Goal: Task Accomplishment & Management: Use online tool/utility

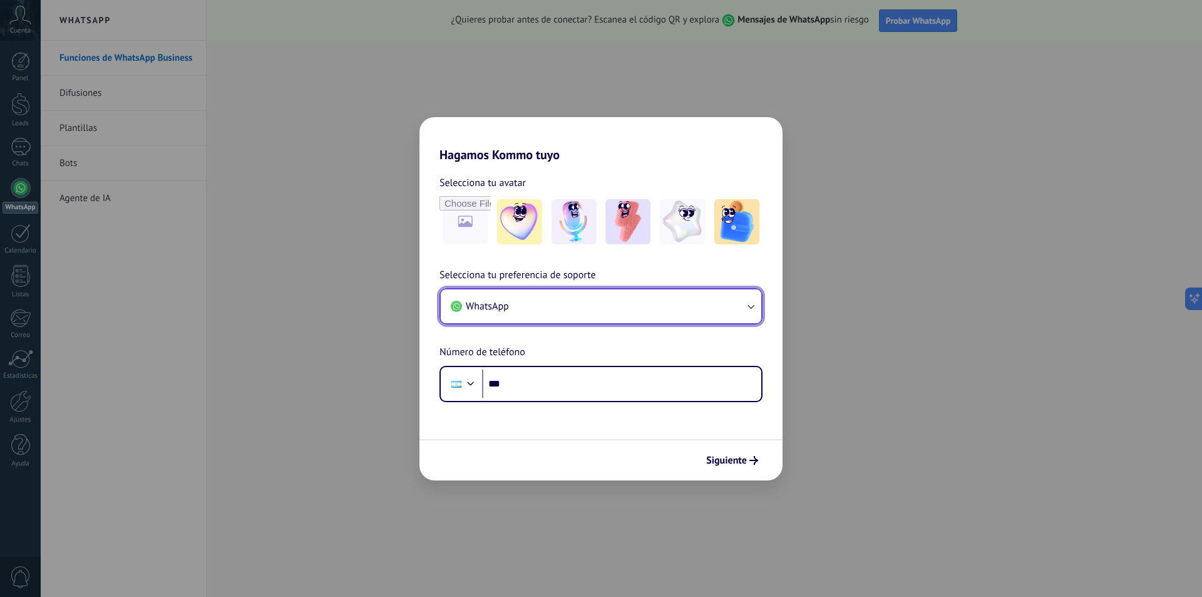
click at [612, 299] on button "WhatsApp" at bounding box center [601, 306] width 321 height 34
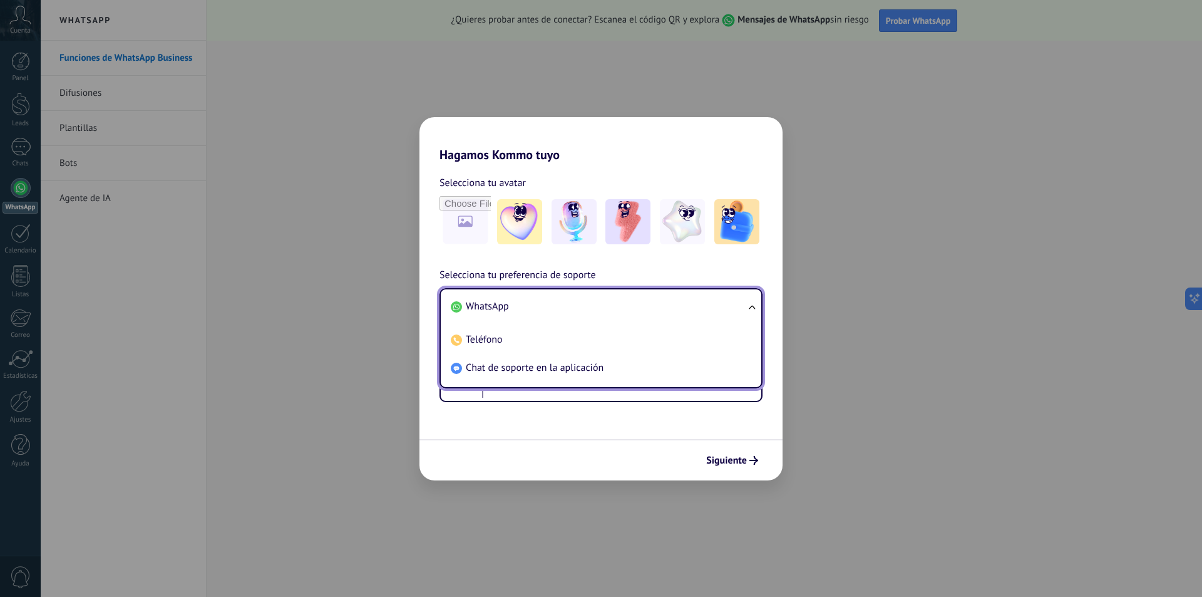
click at [612, 299] on li "WhatsApp" at bounding box center [599, 306] width 306 height 28
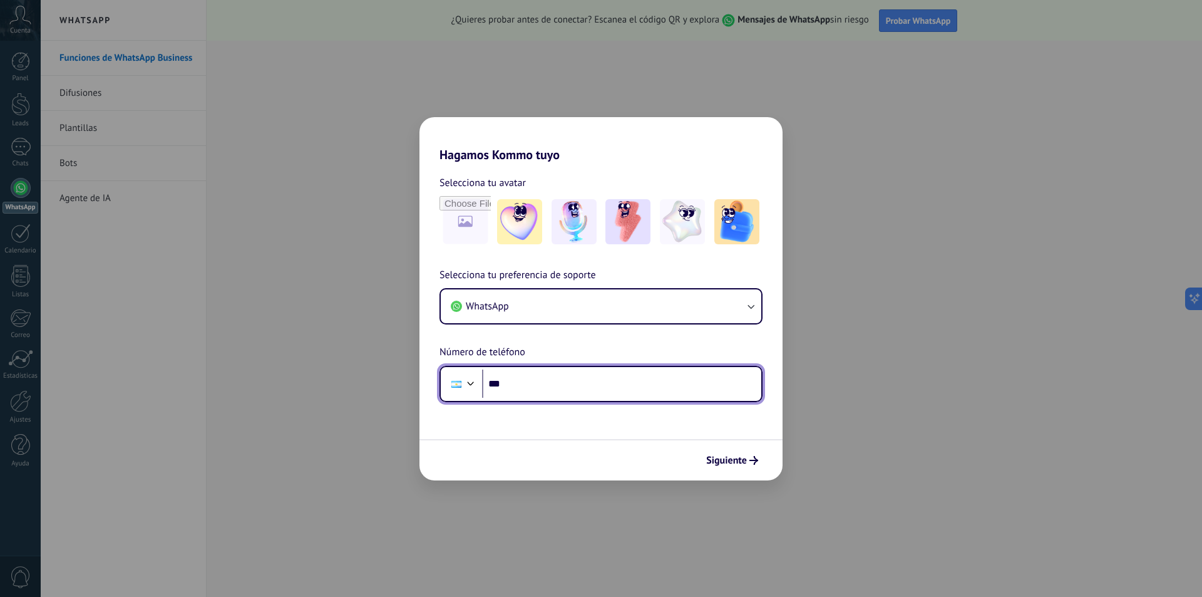
click at [547, 384] on input "***" at bounding box center [621, 383] width 279 height 29
type input "**********"
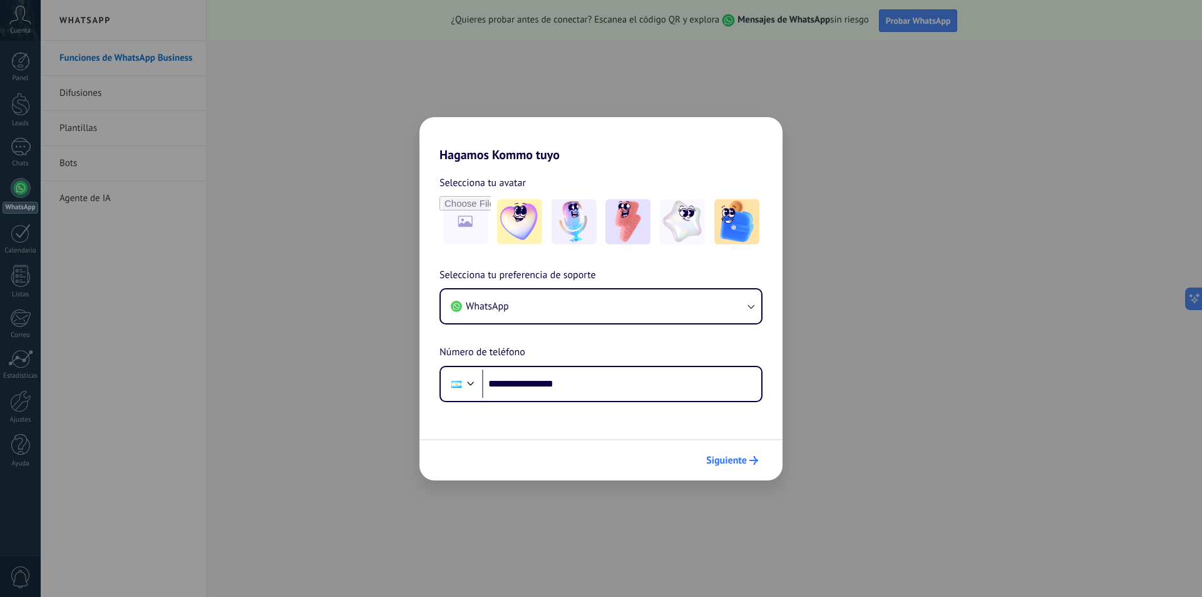
click at [727, 463] on span "Siguiente" at bounding box center [726, 460] width 41 height 9
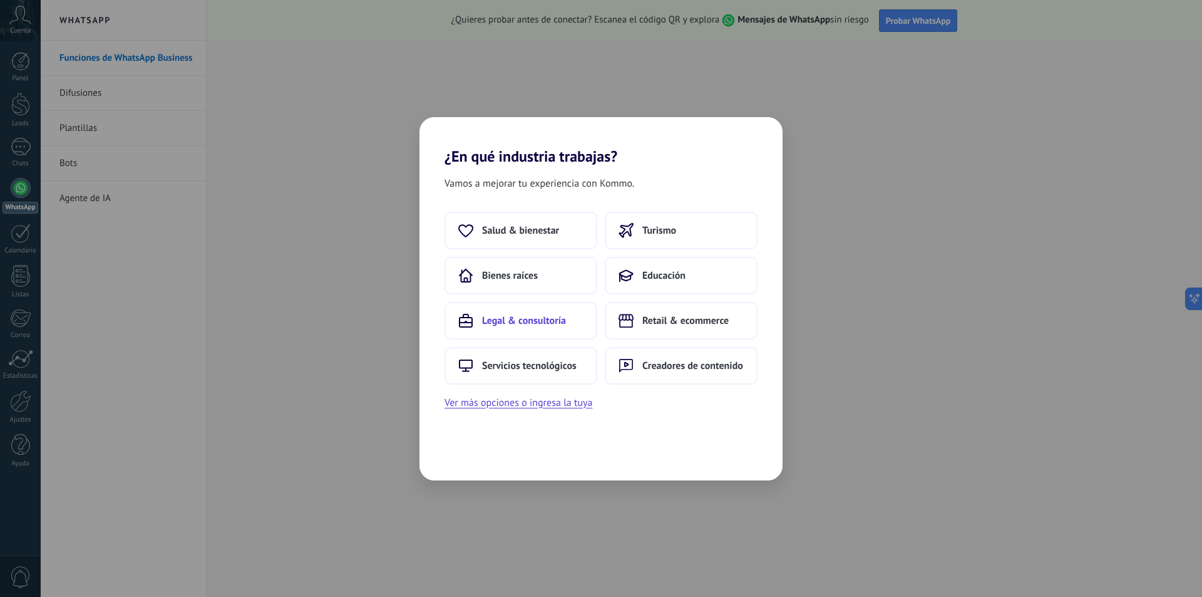
click at [524, 320] on span "Legal & consultoría" at bounding box center [524, 320] width 84 height 13
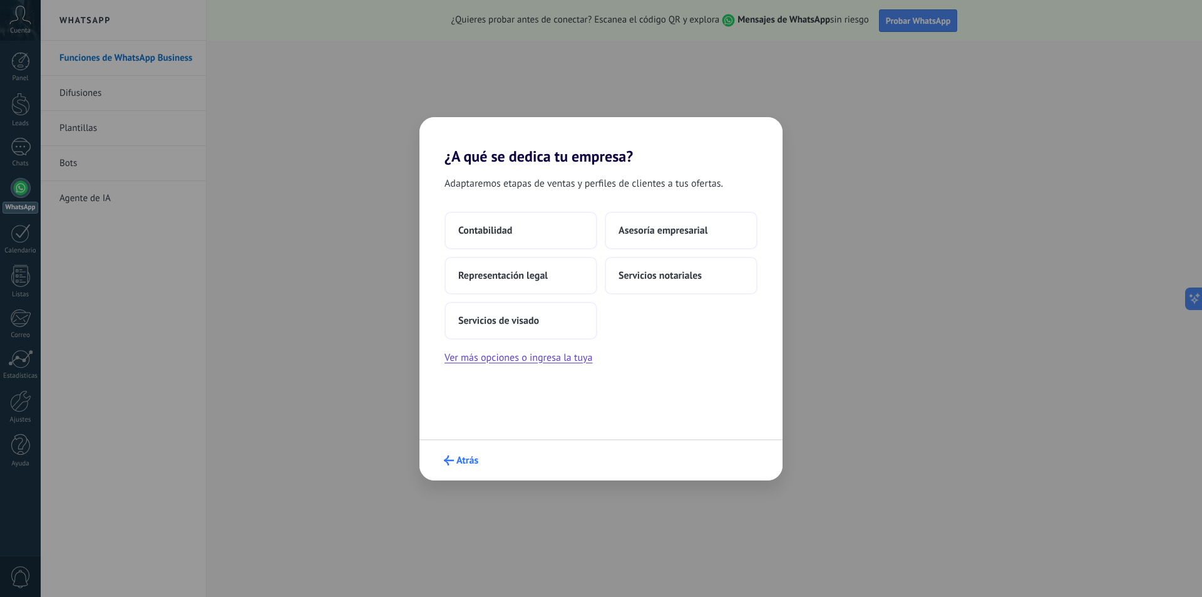
click at [463, 456] on span "Atrás" at bounding box center [467, 460] width 22 height 9
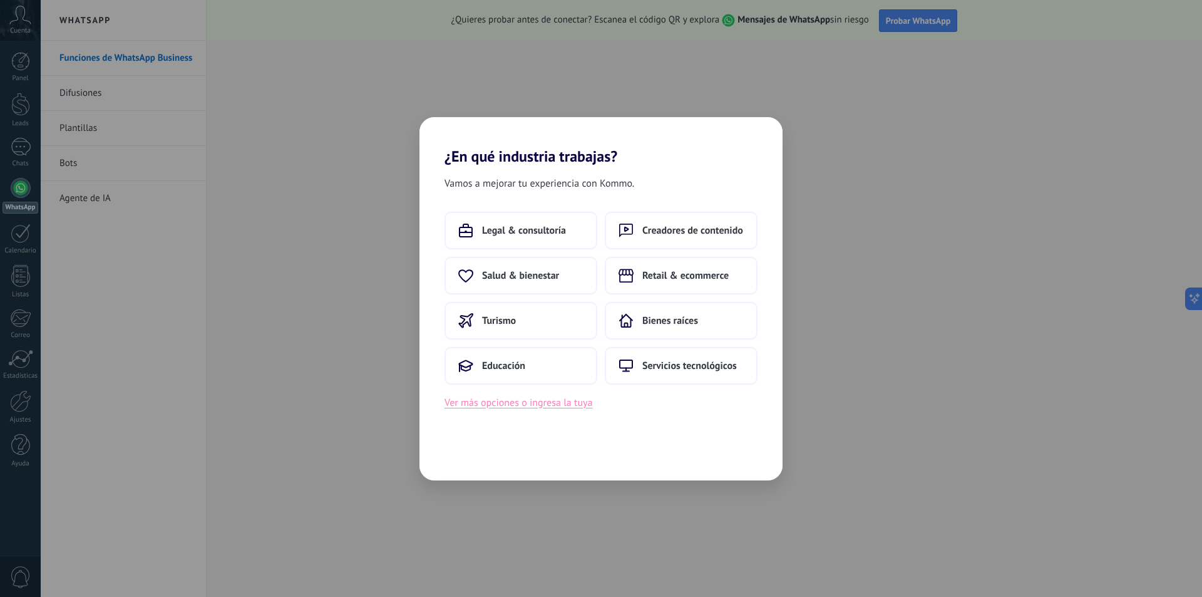
click at [519, 403] on button "Ver más opciones o ingresa la tuya" at bounding box center [519, 402] width 148 height 16
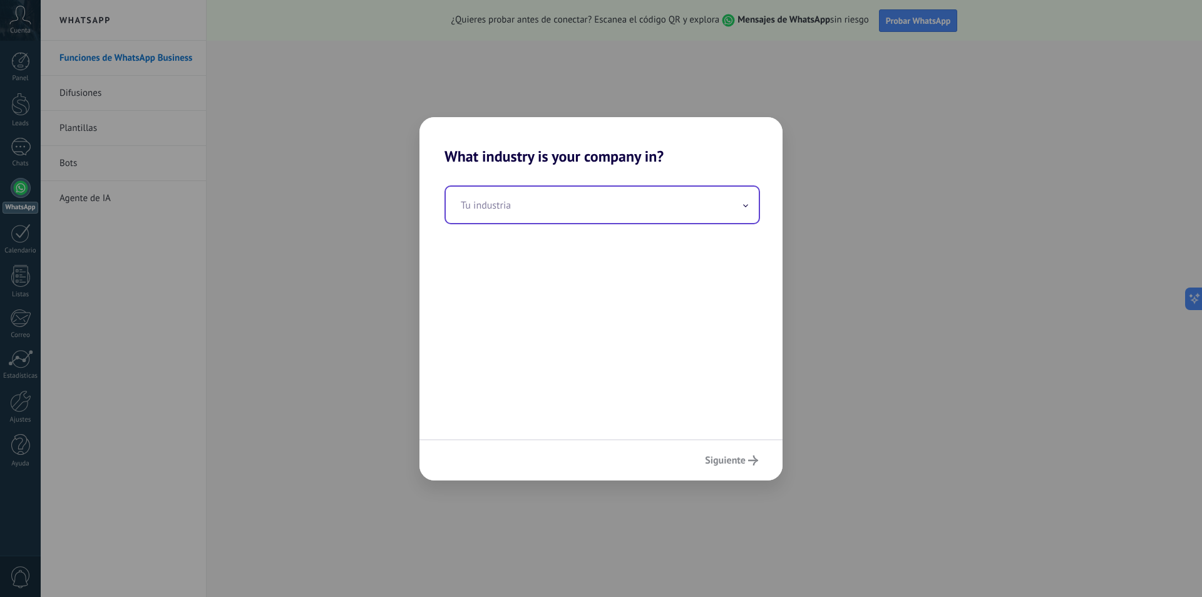
click at [580, 199] on input "text" at bounding box center [602, 205] width 313 height 36
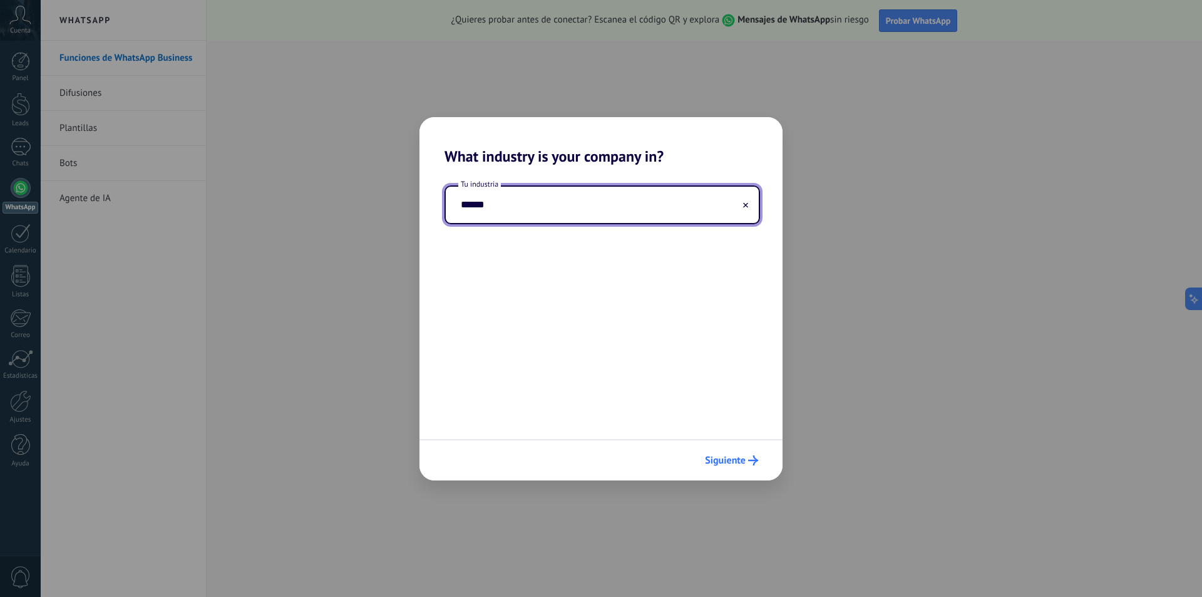
type input "******"
click at [721, 458] on span "Siguiente" at bounding box center [725, 460] width 41 height 9
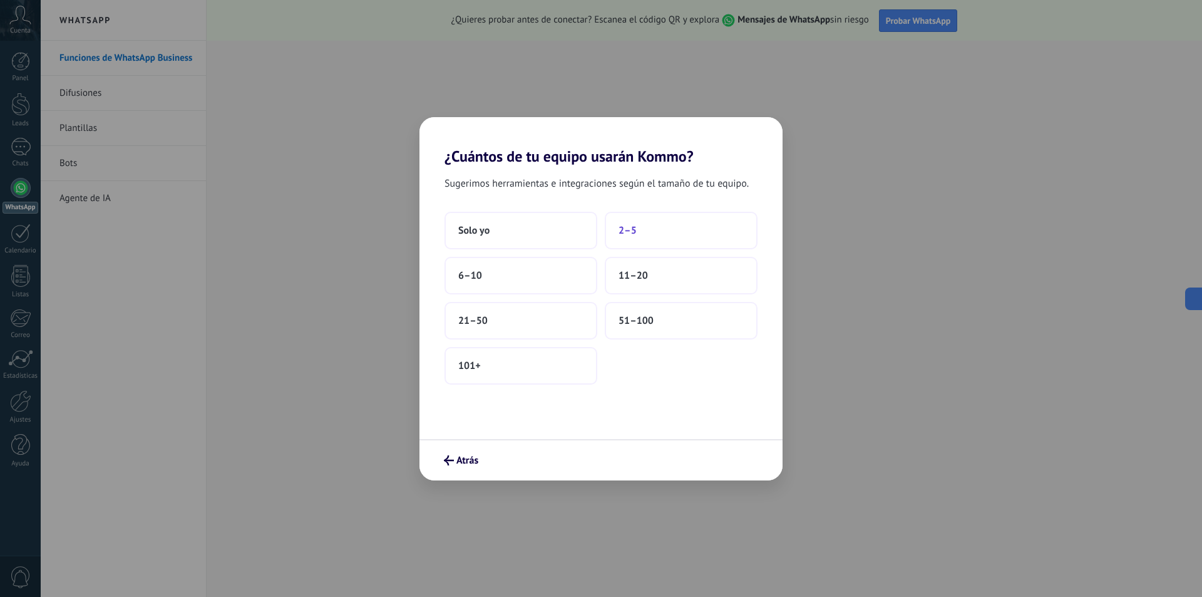
click at [626, 232] on span "2–5" at bounding box center [628, 230] width 18 height 13
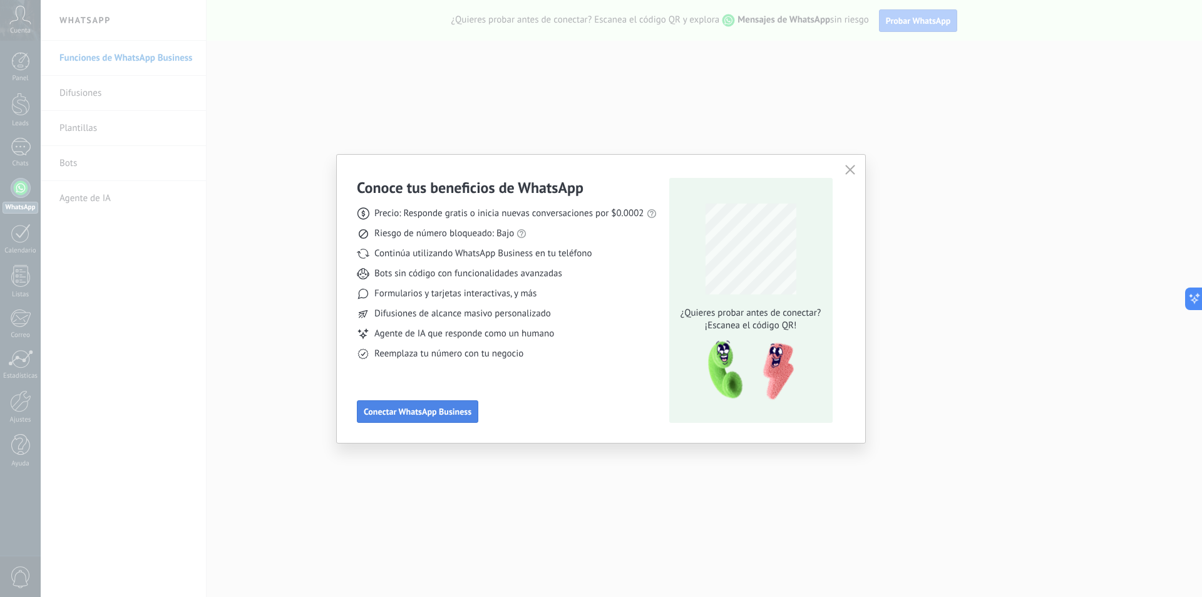
click at [420, 413] on span "Conectar WhatsApp Business" at bounding box center [418, 411] width 108 height 9
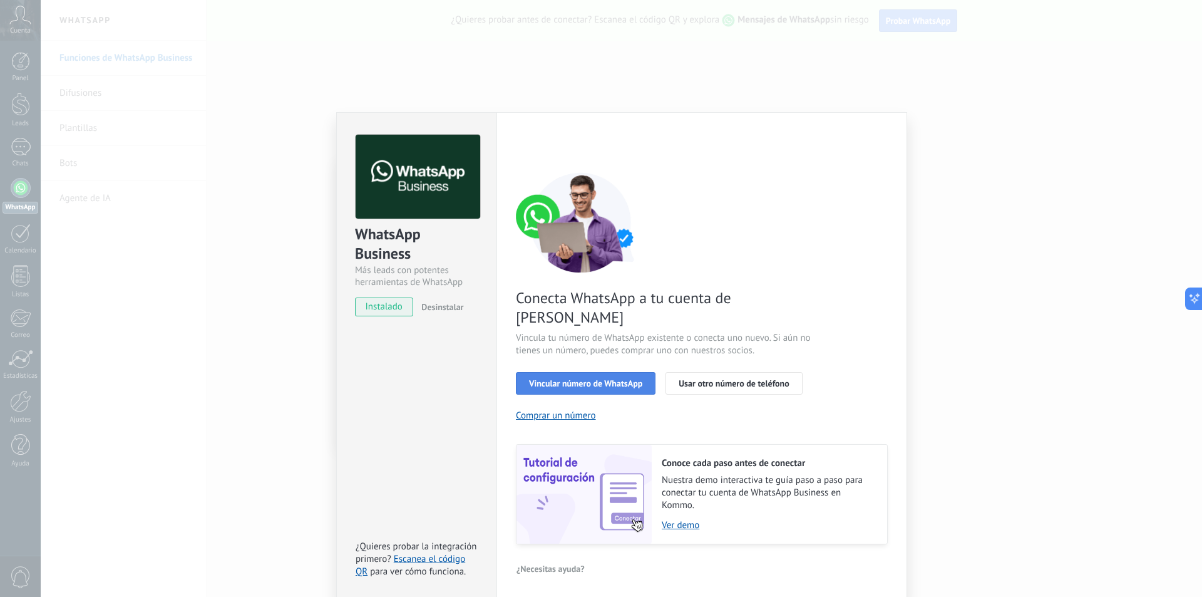
click at [589, 379] on span "Vincular número de WhatsApp" at bounding box center [585, 383] width 113 height 9
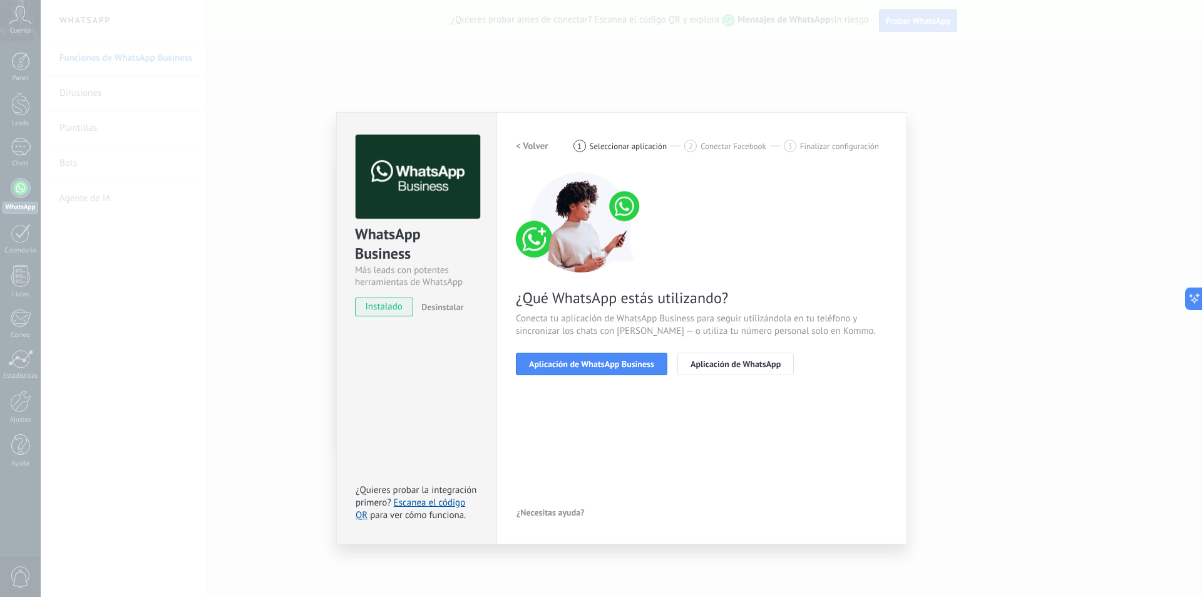
click at [589, 366] on span "Aplicación de WhatsApp Business" at bounding box center [591, 363] width 125 height 9
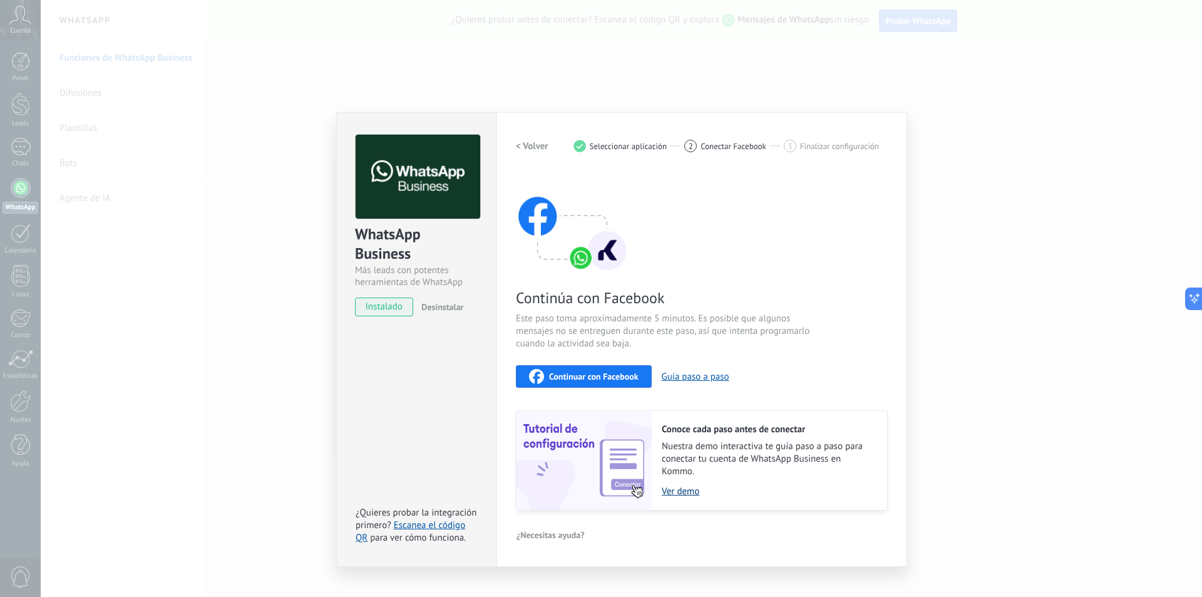
click at [684, 492] on link "Ver demo" at bounding box center [768, 491] width 213 height 12
click at [575, 295] on span "Continúa con Facebook" at bounding box center [665, 297] width 298 height 19
click at [531, 147] on h2 "< Volver" at bounding box center [532, 146] width 33 height 12
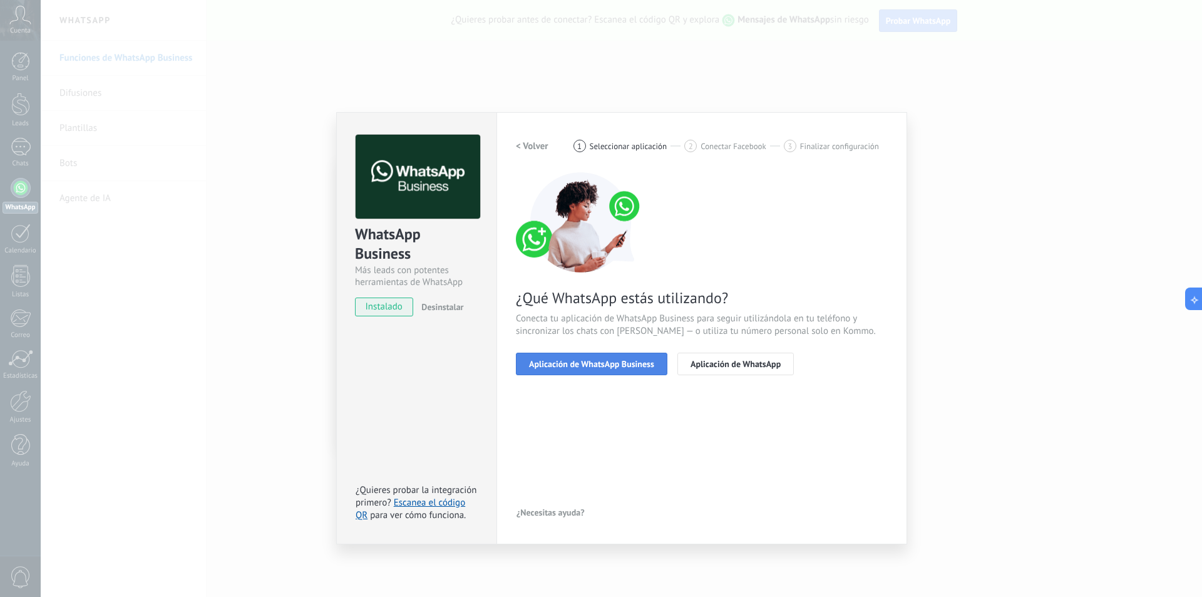
click at [577, 364] on span "Aplicación de WhatsApp Business" at bounding box center [591, 363] width 125 height 9
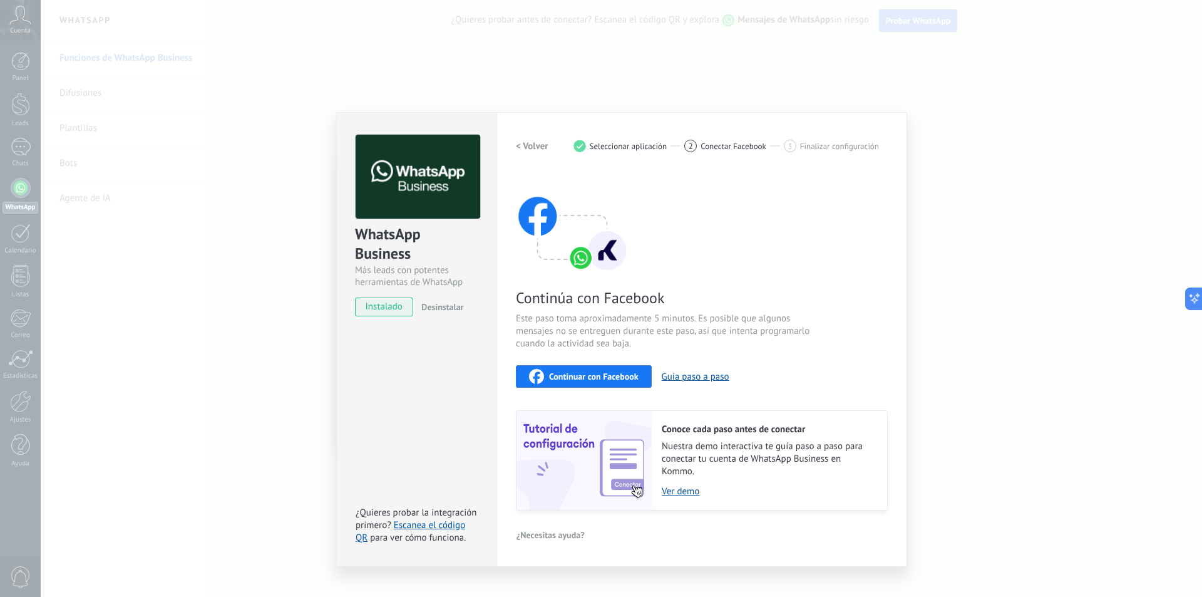
click at [580, 258] on img at bounding box center [572, 222] width 113 height 100
click at [574, 379] on span "Continuar con Facebook" at bounding box center [594, 376] width 90 height 9
click at [536, 141] on h2 "< Volver" at bounding box center [532, 146] width 33 height 12
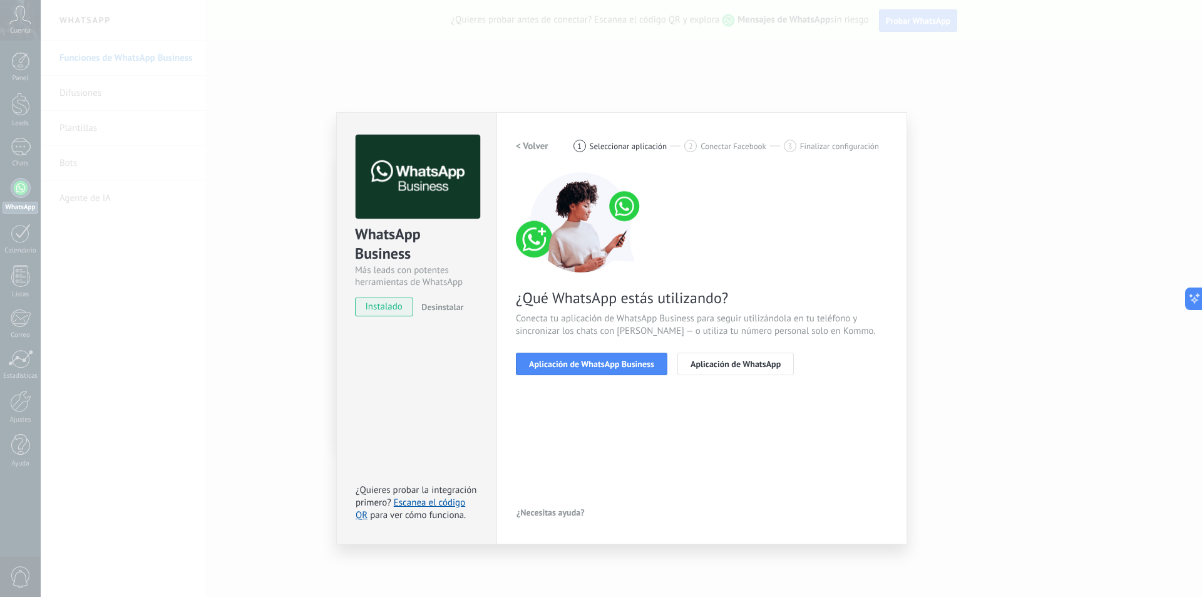
click at [535, 148] on h2 "< Volver" at bounding box center [532, 146] width 33 height 12
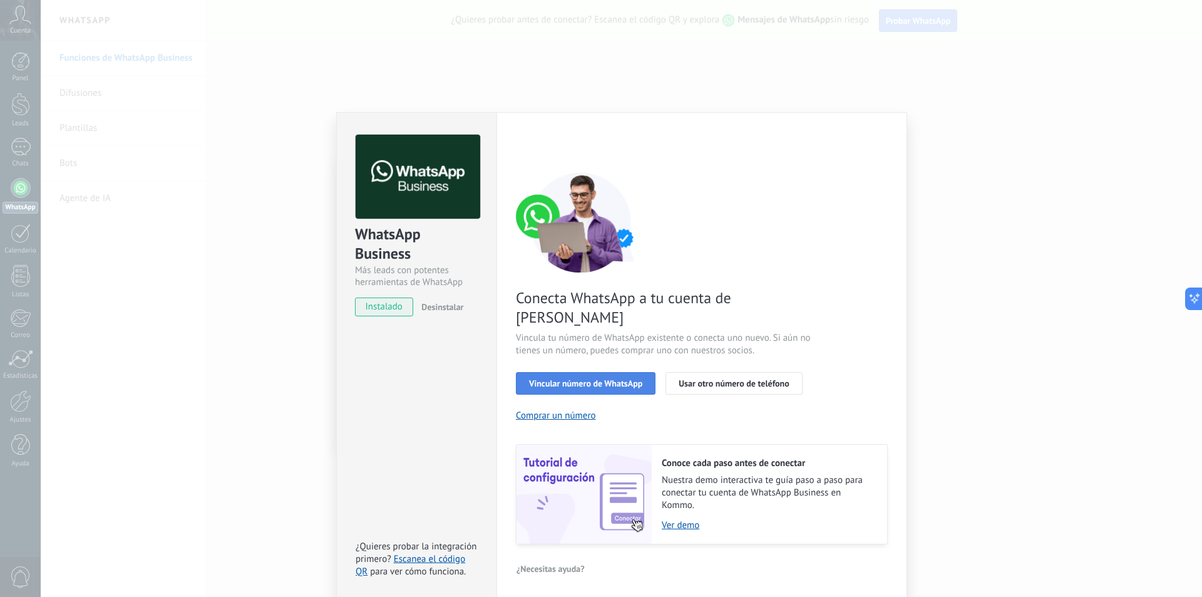
click at [566, 379] on span "Vincular número de WhatsApp" at bounding box center [585, 383] width 113 height 9
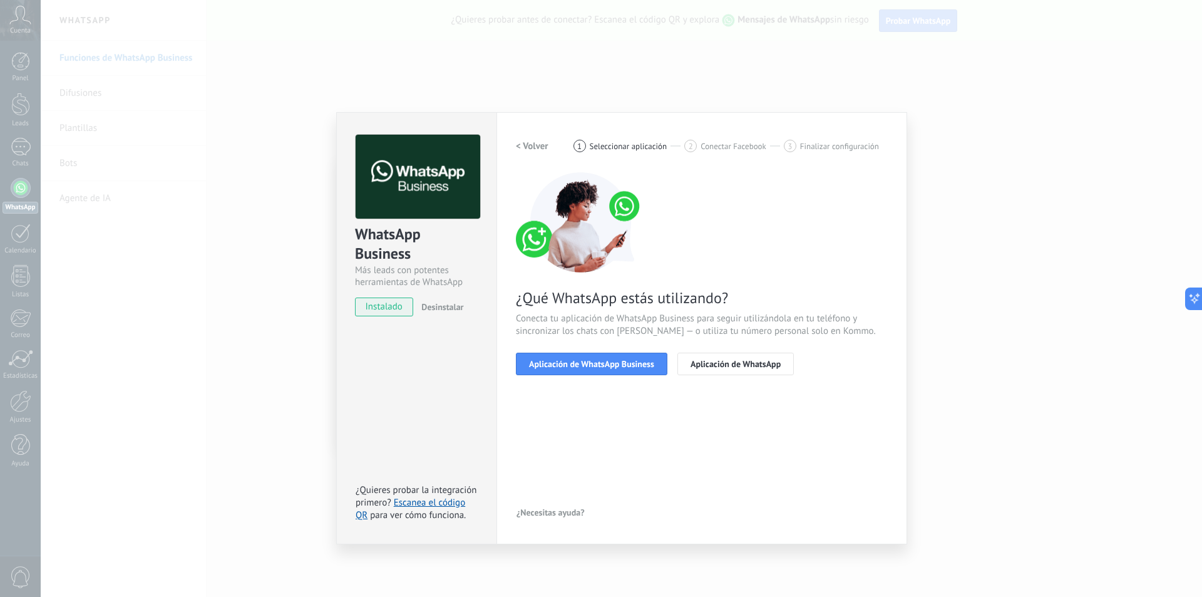
click at [566, 365] on span "Aplicación de WhatsApp Business" at bounding box center [591, 363] width 125 height 9
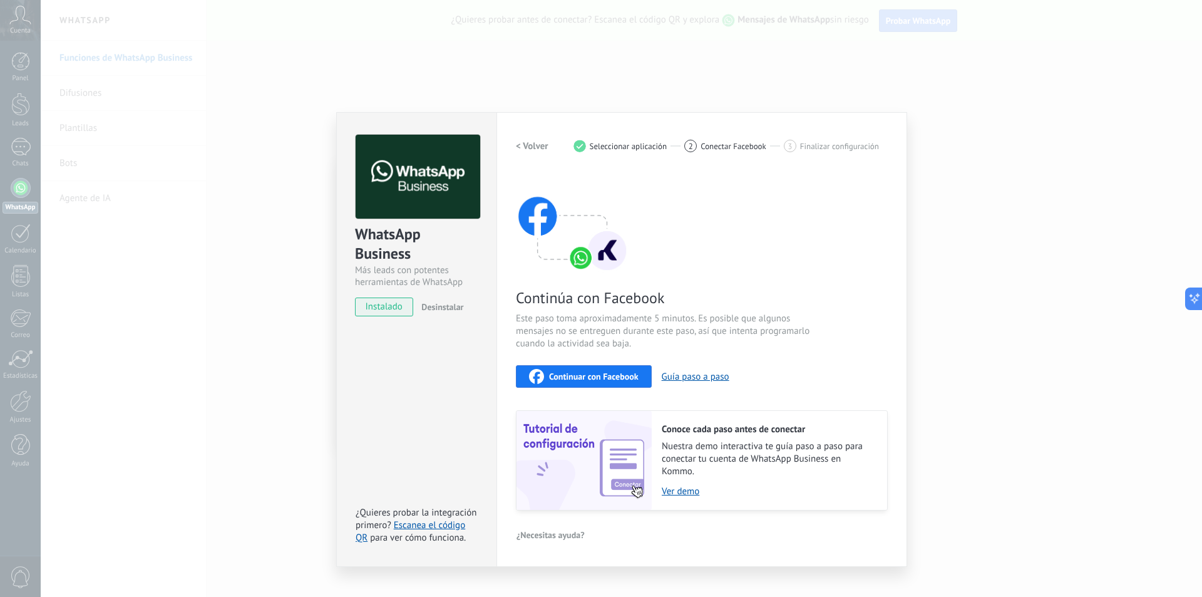
click at [693, 143] on span "2" at bounding box center [691, 146] width 4 height 11
drag, startPoint x: 599, startPoint y: 378, endPoint x: 391, endPoint y: 327, distance: 214.0
click at [394, 333] on div "WhatsApp Business Más leads con potentes herramientas de WhatsApp instalado Des…" at bounding box center [621, 339] width 571 height 455
click at [386, 304] on span "instalado" at bounding box center [384, 306] width 57 height 19
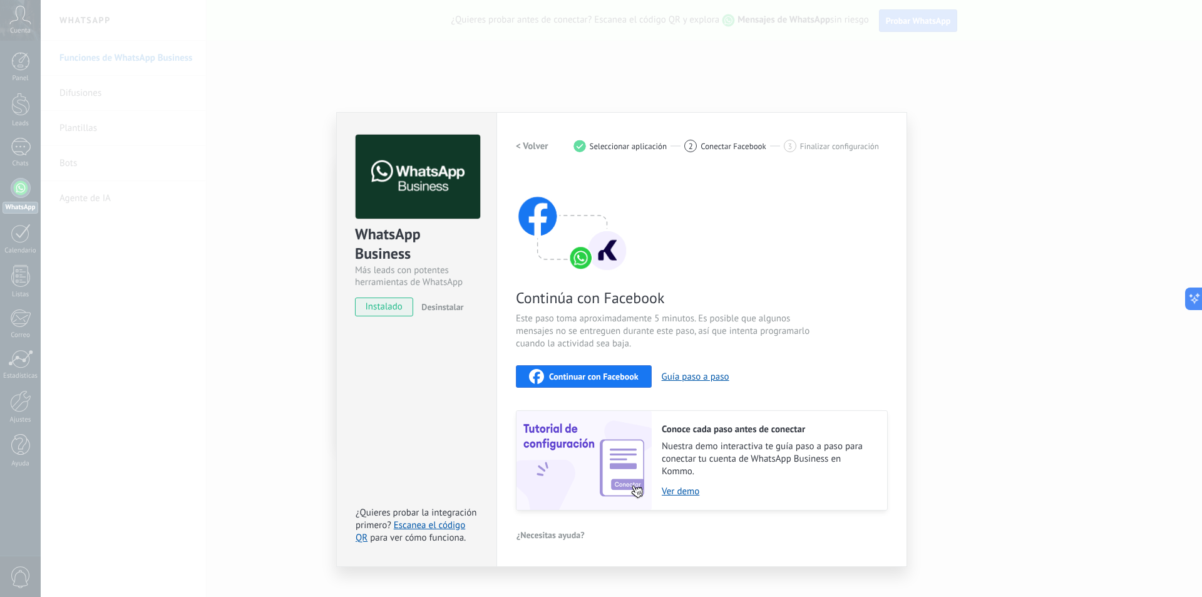
drag, startPoint x: 441, startPoint y: 306, endPoint x: 410, endPoint y: 362, distance: 63.9
click at [428, 369] on div "WhatsApp Business Más leads con potentes herramientas de WhatsApp instalado Des…" at bounding box center [416, 339] width 160 height 455
drag, startPoint x: 579, startPoint y: 371, endPoint x: 692, endPoint y: 375, distance: 113.4
click at [692, 375] on div "Continuar con Facebook Guía paso a paso" at bounding box center [702, 376] width 372 height 23
drag, startPoint x: 735, startPoint y: 149, endPoint x: 706, endPoint y: 148, distance: 28.2
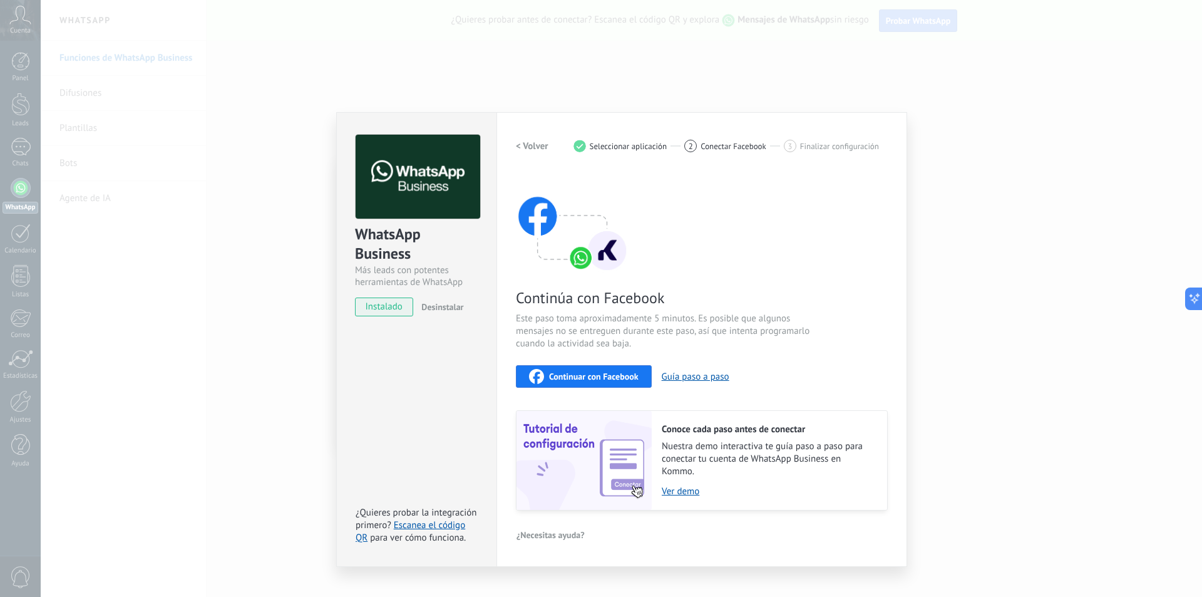
click at [731, 148] on span "Conectar Facebook" at bounding box center [734, 146] width 66 height 9
click at [393, 306] on span "instalado" at bounding box center [384, 306] width 57 height 19
click at [406, 197] on img at bounding box center [418, 177] width 125 height 85
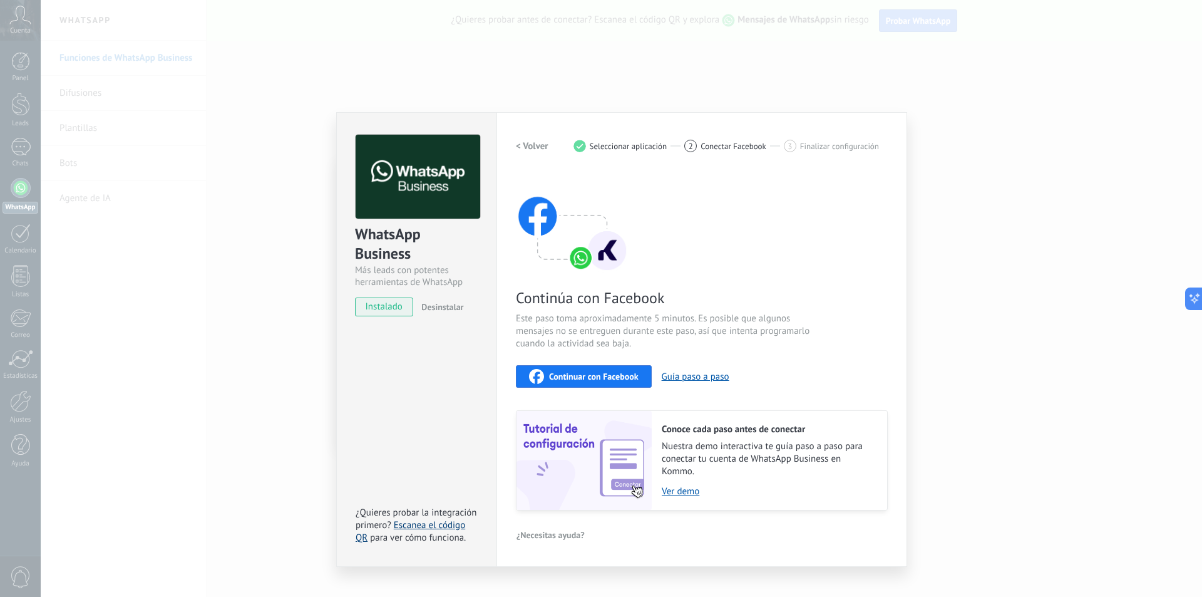
click at [435, 523] on link "Escanea el código QR" at bounding box center [411, 531] width 110 height 24
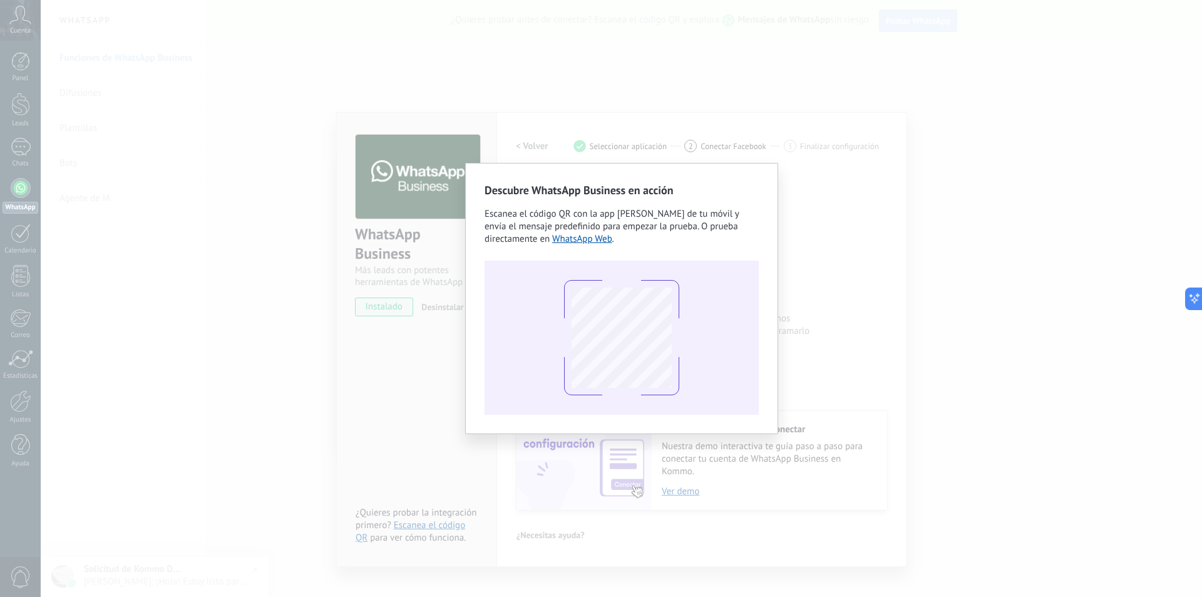
click at [853, 224] on div "Descubre WhatsApp Business en acción Escanea el código QR con la app [PERSON_NA…" at bounding box center [622, 298] width 1162 height 597
